Goal: Task Accomplishment & Management: Understand process/instructions

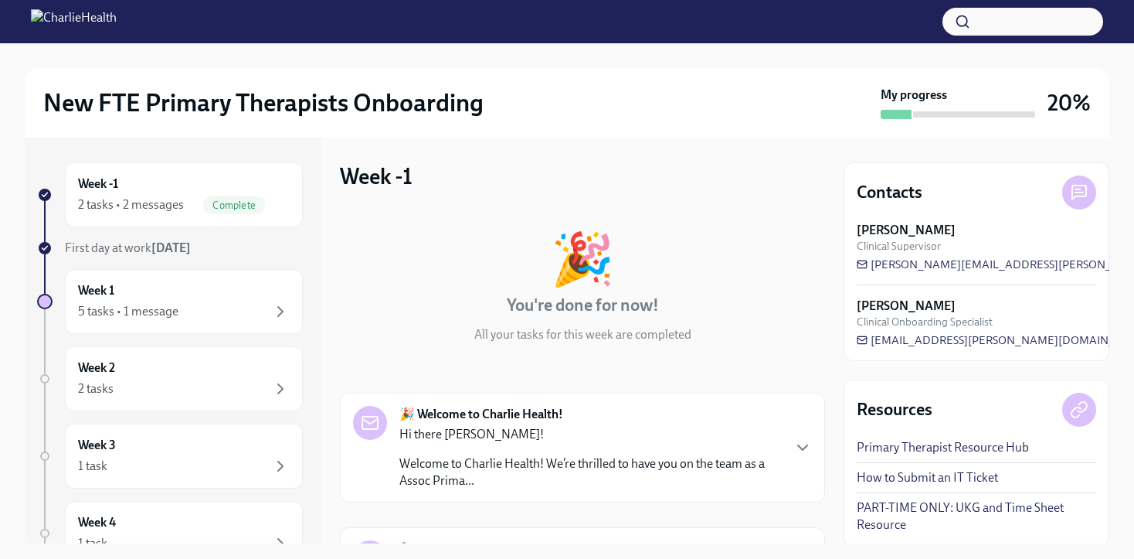
click at [216, 203] on span "Complete" at bounding box center [234, 205] width 62 height 12
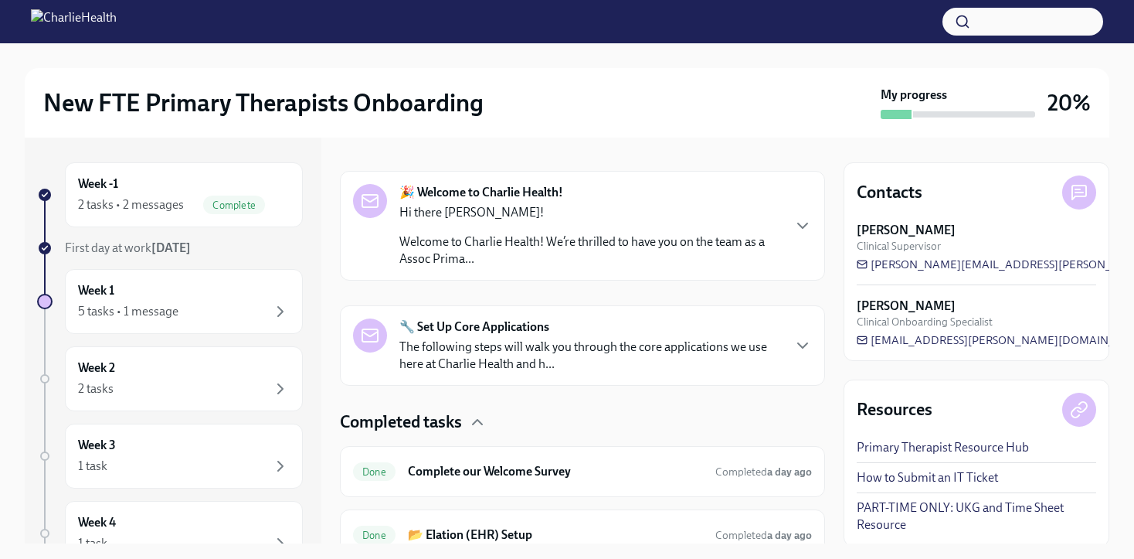
scroll to position [204, 0]
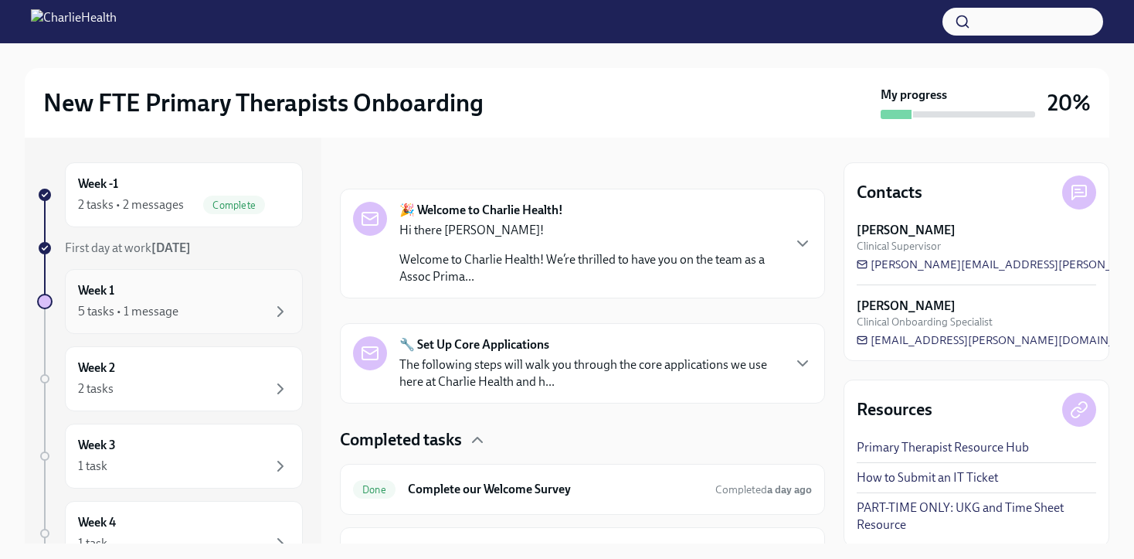
click at [213, 302] on div "5 tasks • 1 message" at bounding box center [184, 311] width 212 height 19
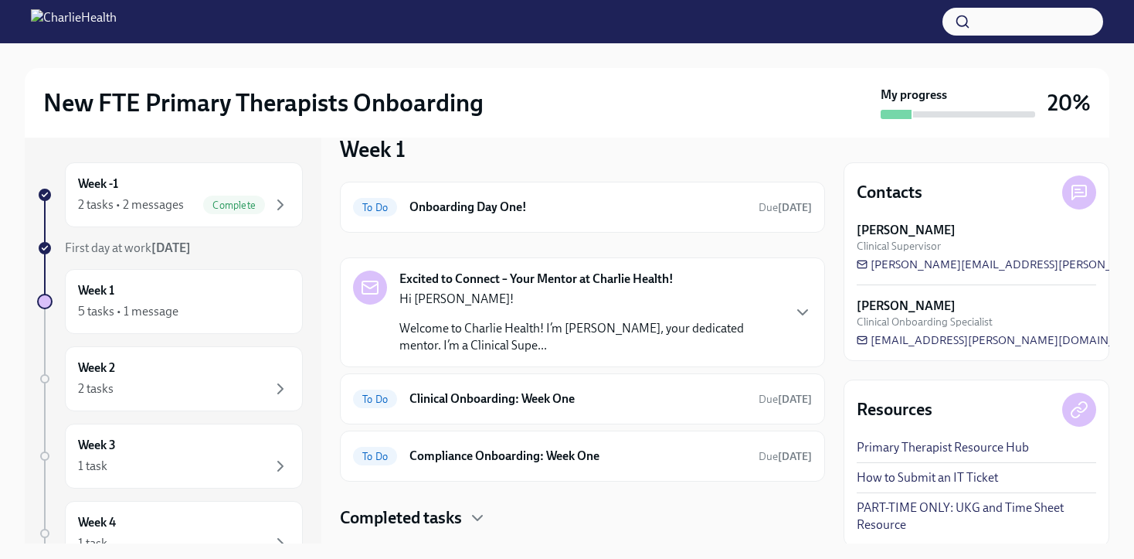
scroll to position [36, 0]
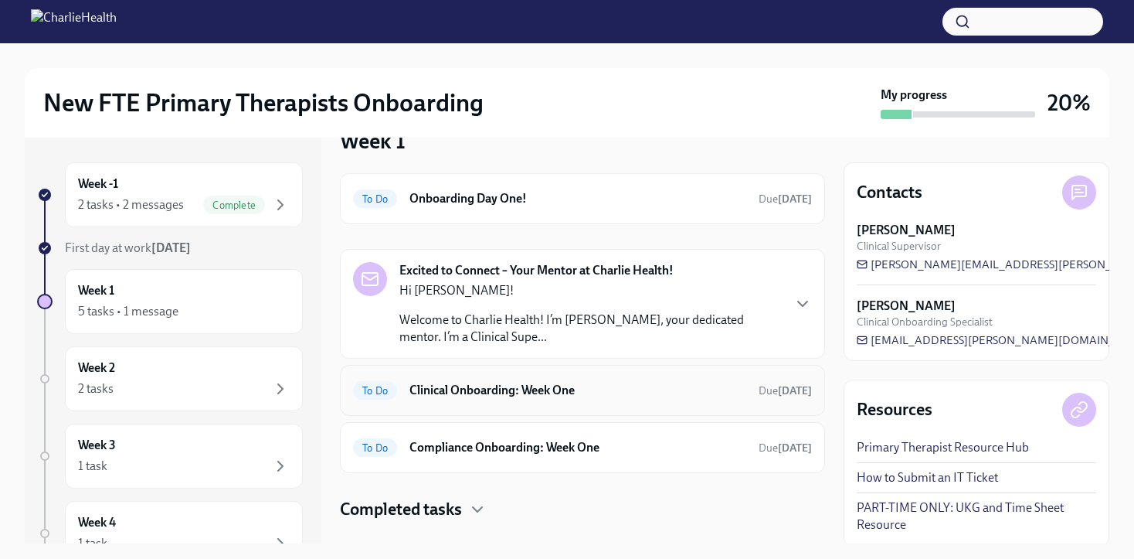
click at [550, 384] on h6 "Clinical Onboarding: Week One" at bounding box center [578, 390] width 337 height 17
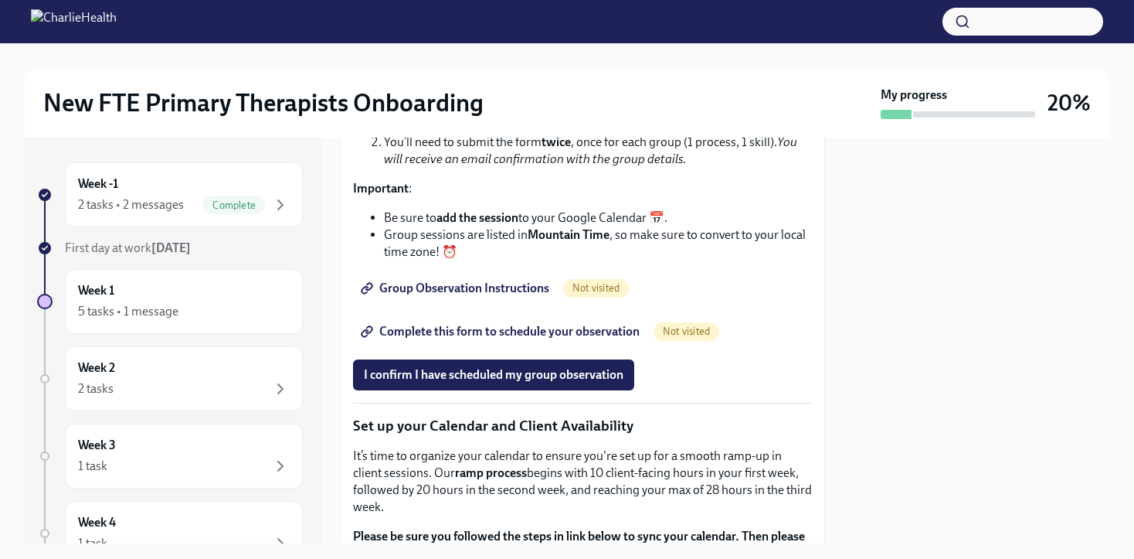
scroll to position [2252, 0]
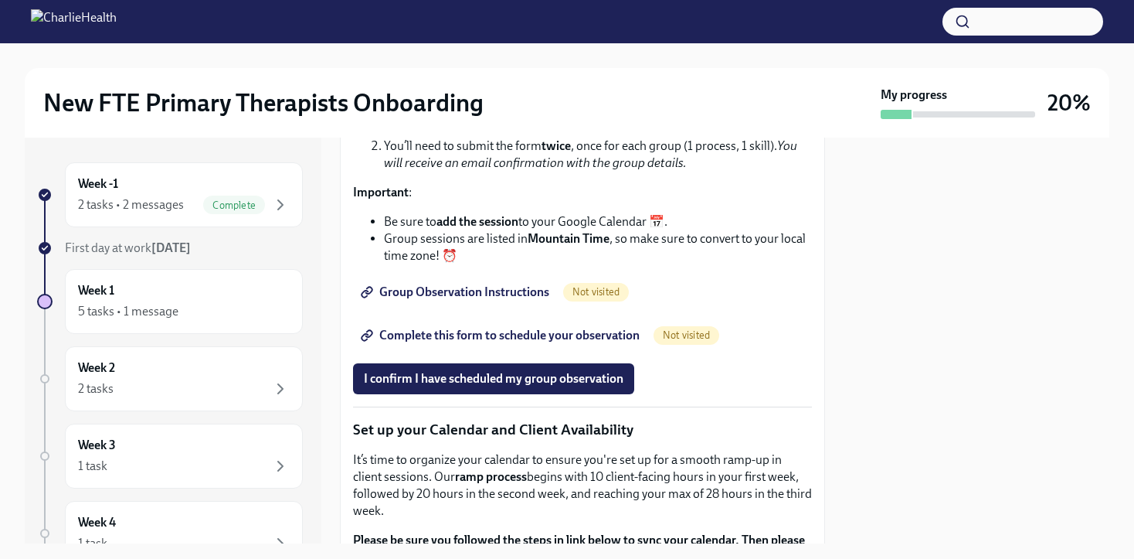
click at [506, 343] on span "Complete this form to schedule your observation" at bounding box center [502, 335] width 276 height 15
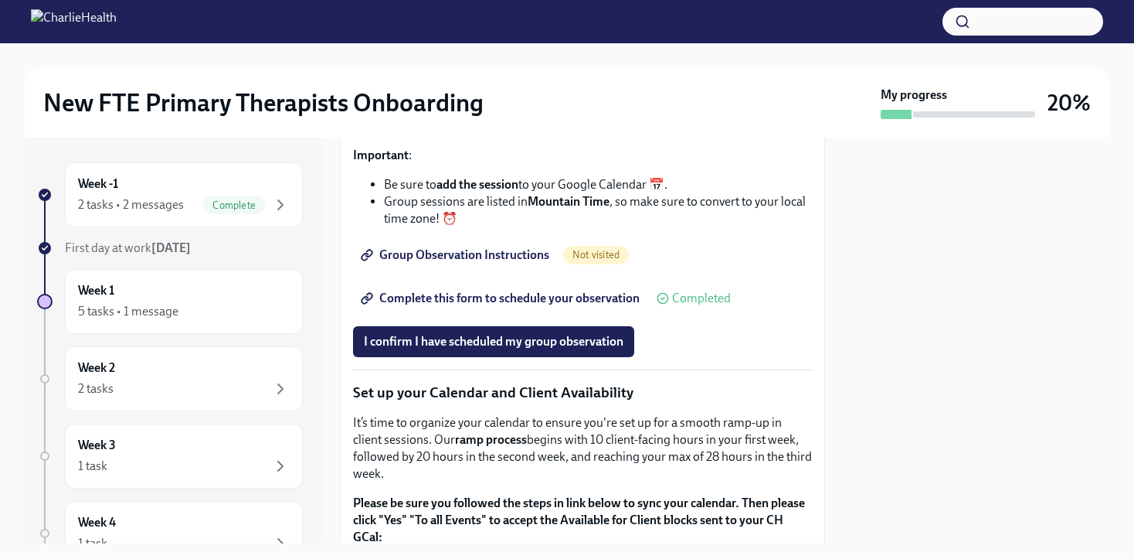
scroll to position [2298, 0]
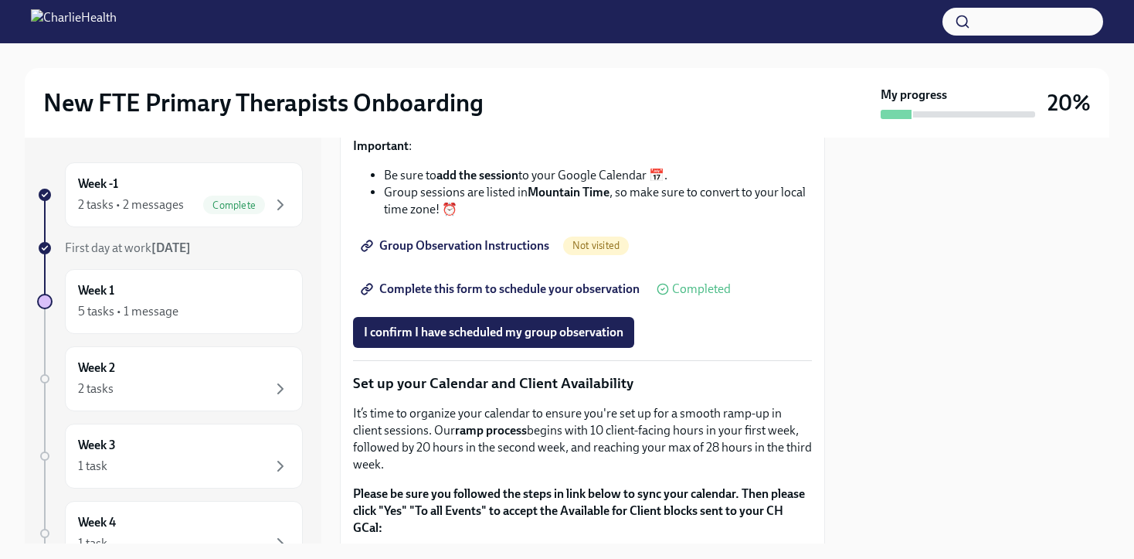
click at [475, 253] on span "Group Observation Instructions" at bounding box center [456, 245] width 185 height 15
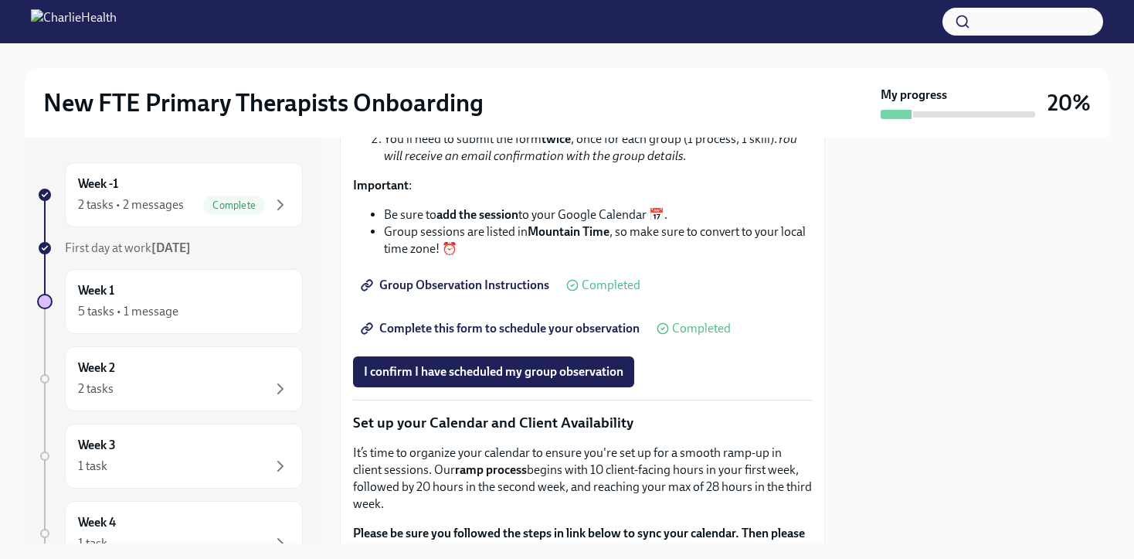
scroll to position [2336, 0]
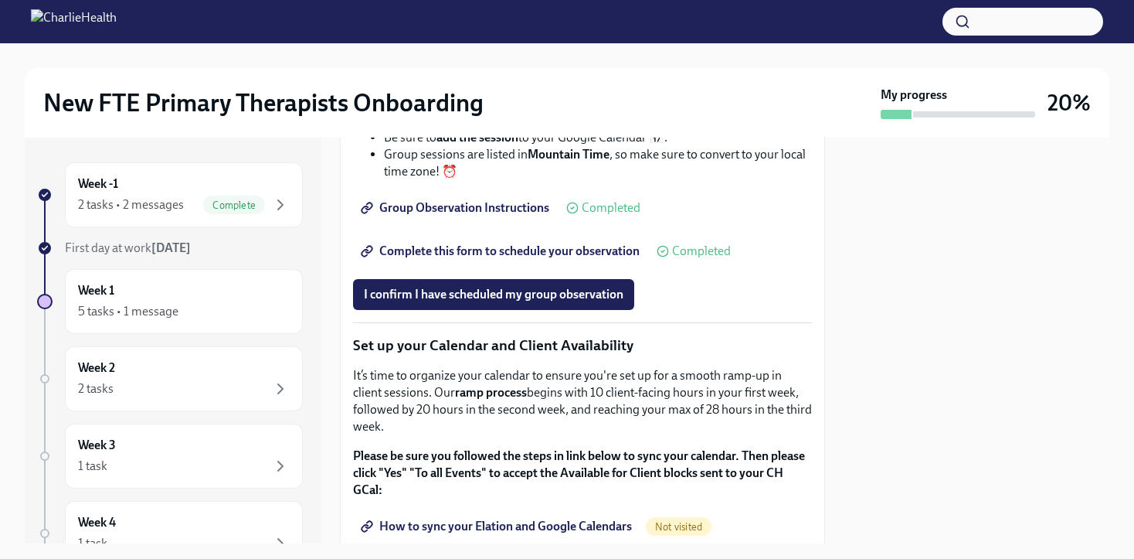
click at [508, 259] on span "Complete this form to schedule your observation" at bounding box center [502, 250] width 276 height 15
